Goal: Find specific page/section: Find specific page/section

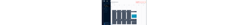
scroll to position [52, 0]
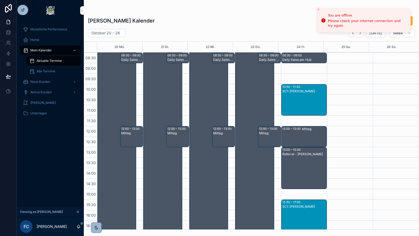
click at [0, 0] on div at bounding box center [0, 0] width 0 height 0
click at [0, 0] on icon at bounding box center [0, 0] width 0 height 0
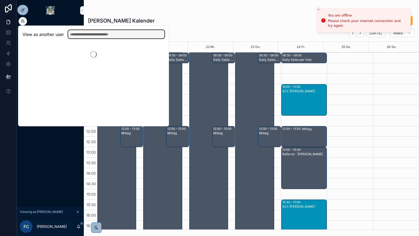
click at [100, 35] on input "text" at bounding box center [116, 34] width 96 height 8
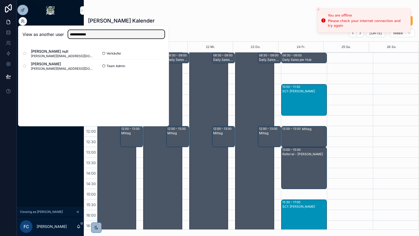
type input "**********"
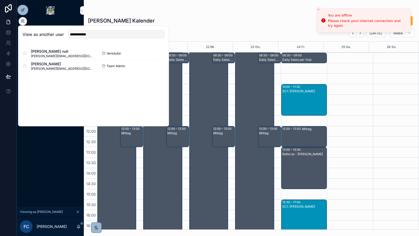
click at [0, 0] on button "Select" at bounding box center [0, 0] width 0 height 0
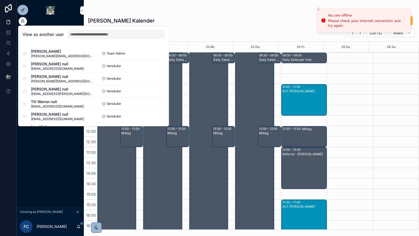
click at [156, 0] on div "[PERSON_NAME] Kalender Urlaub Anfragen [DATE] – [DATE] [DATE] Week 20 Mo. 21 Di…" at bounding box center [251, 114] width 335 height 229
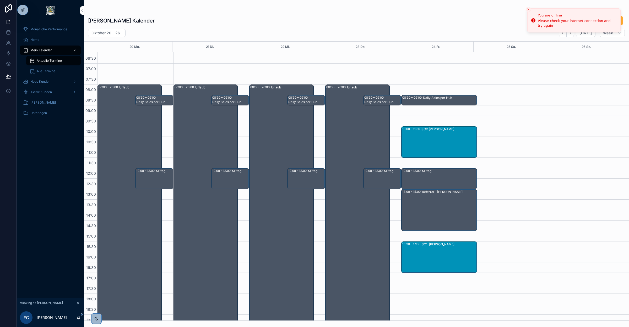
scroll to position [0, 0]
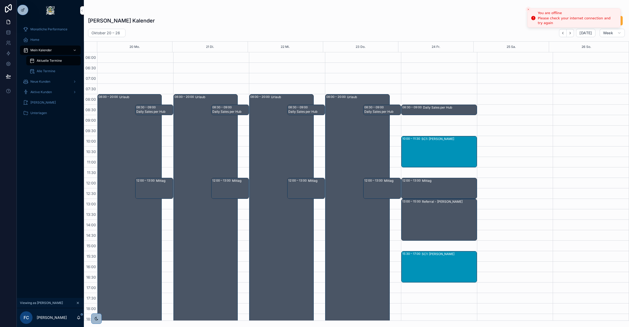
click at [419, 9] on icon "Close toast" at bounding box center [527, 9] width 3 height 3
click at [419, 34] on icon "Back" at bounding box center [562, 33] width 4 height 4
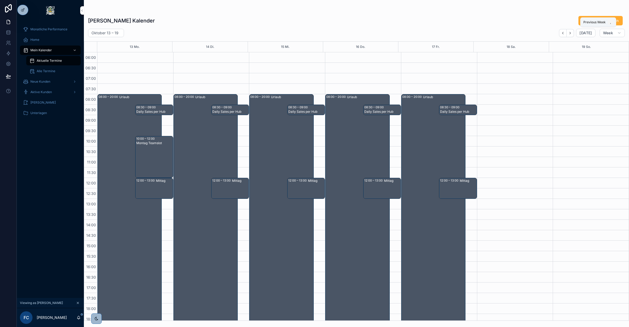
click at [419, 34] on icon "Back" at bounding box center [562, 33] width 4 height 4
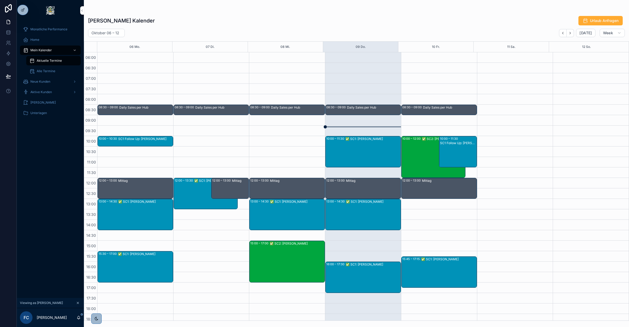
click at [419, 155] on div "✅ SC2: [PERSON_NAME]" at bounding box center [443, 157] width 43 height 41
click at [419, 34] on icon "Next" at bounding box center [570, 33] width 4 height 4
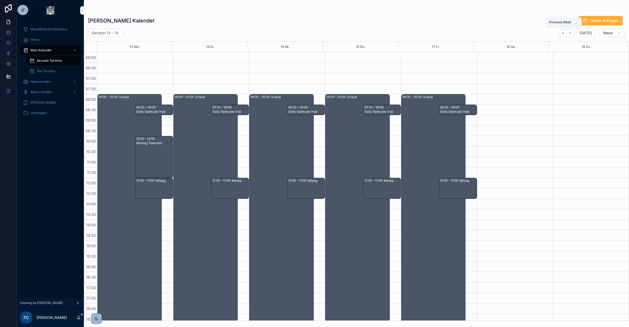
click at [419, 35] on button "Back" at bounding box center [563, 33] width 8 height 8
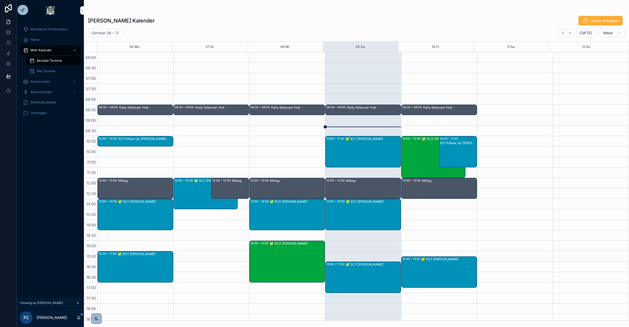
click at [399, 24] on div "[PERSON_NAME] Kalender Urlaub Anfragen" at bounding box center [356, 21] width 536 height 10
click at [416, 159] on div "10:00 – 12:00 ✅ SC2: [PERSON_NAME]" at bounding box center [433, 156] width 64 height 41
click at [419, 159] on div "✅ SC2: [PERSON_NAME]" at bounding box center [443, 157] width 43 height 41
click at [419, 20] on div "[PERSON_NAME] Kalender Urlaub Anfragen" at bounding box center [356, 21] width 536 height 10
click at [370, 223] on div "✅ SC1: [PERSON_NAME]" at bounding box center [373, 215] width 54 height 30
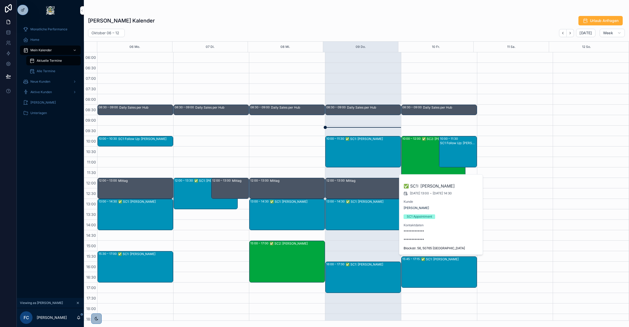
click at [418, 206] on span "[PERSON_NAME]" at bounding box center [415, 208] width 25 height 4
